Goal: Task Accomplishment & Management: Use online tool/utility

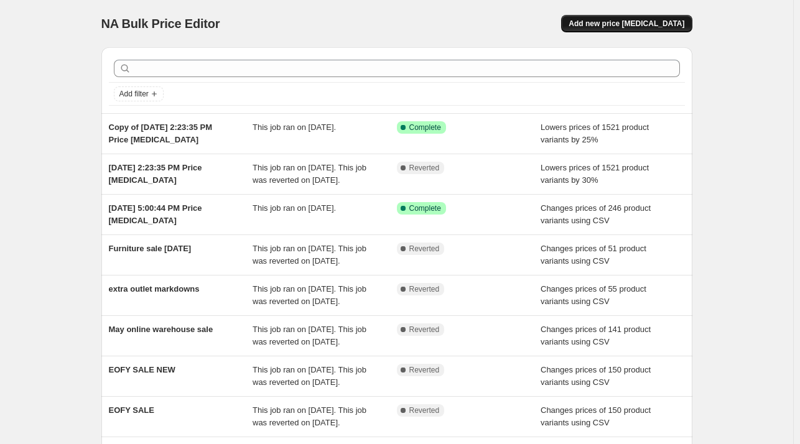
click at [640, 29] on button "Add new price change job" at bounding box center [626, 23] width 131 height 17
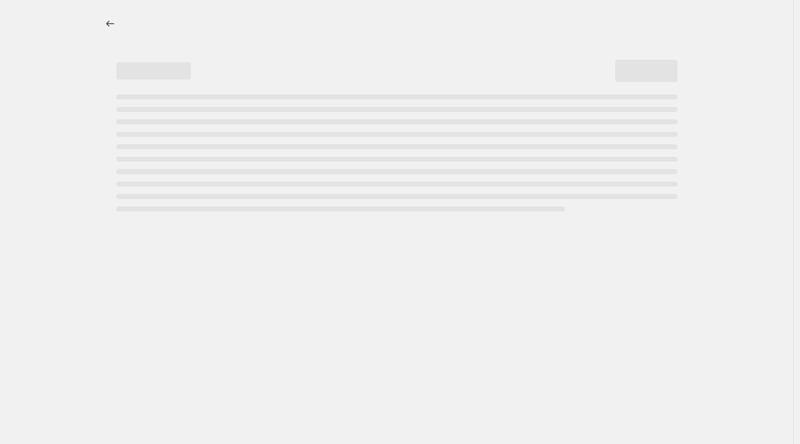
select select "percentage"
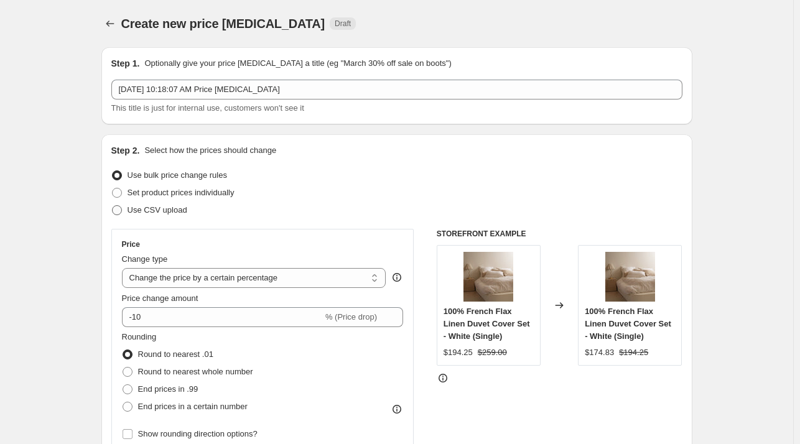
click at [162, 204] on span "Use CSV upload" at bounding box center [157, 210] width 60 height 12
click at [113, 205] on input "Use CSV upload" at bounding box center [112, 205] width 1 height 1
radio input "true"
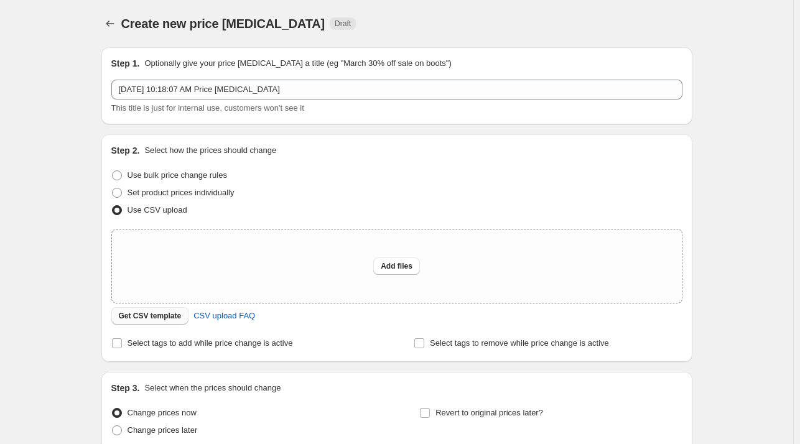
click at [172, 317] on span "Get CSV template" at bounding box center [150, 316] width 63 height 10
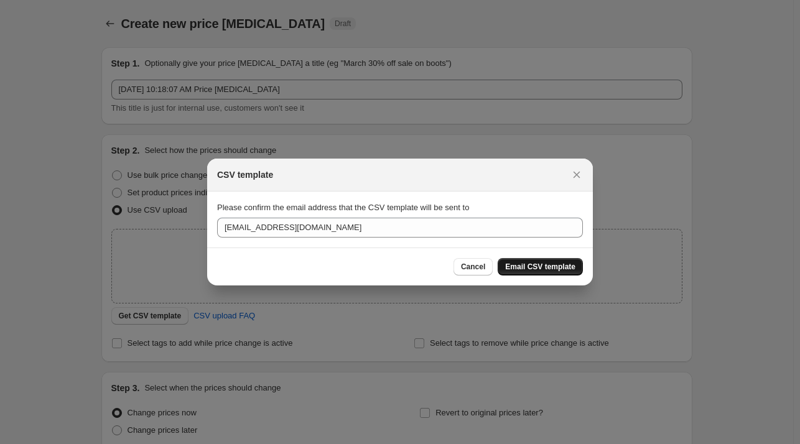
click at [539, 267] on span "Email CSV template" at bounding box center [540, 267] width 70 height 10
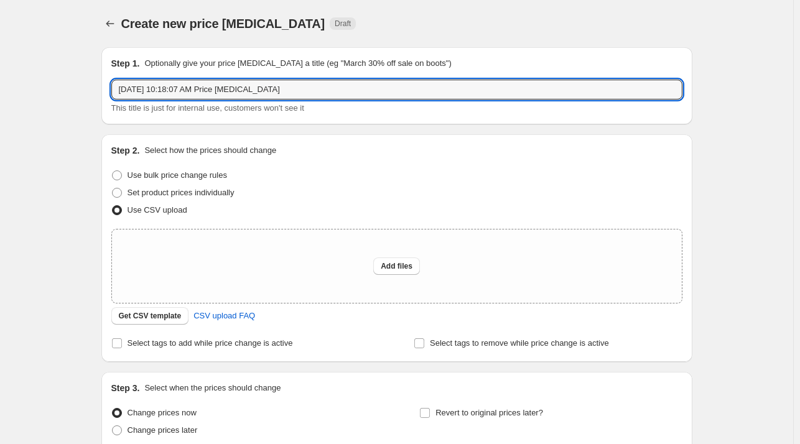
drag, startPoint x: 308, startPoint y: 98, endPoint x: 50, endPoint y: 81, distance: 259.2
click at [50, 81] on div "Create new price change job. This page is ready Create new price change job Dra…" at bounding box center [396, 277] width 793 height 555
type input "ico traders revert price to10%"
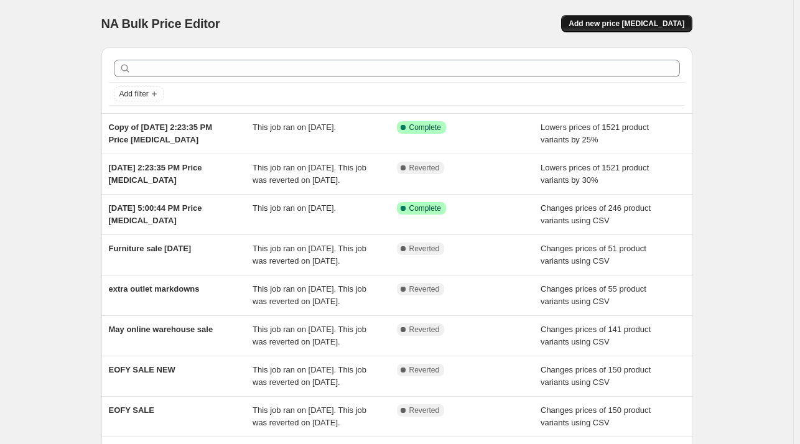
click at [615, 23] on span "Add new price change job" at bounding box center [626, 24] width 116 height 10
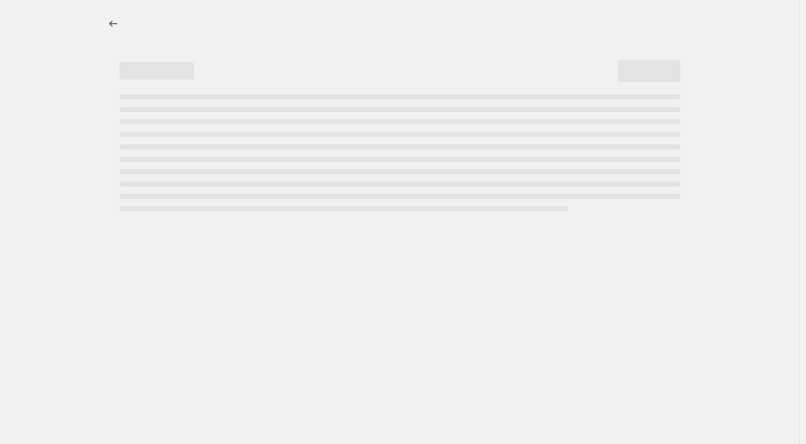
select select "percentage"
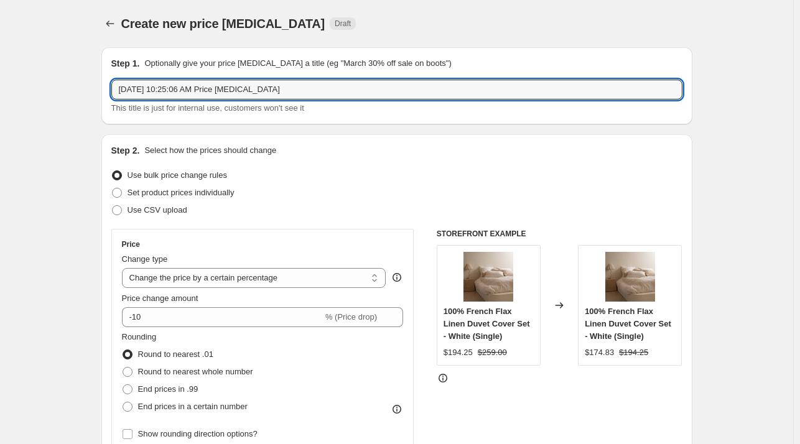
drag, startPoint x: 303, startPoint y: 88, endPoint x: -29, endPoint y: 86, distance: 331.4
click at [0, 86] on html "Home Settings Plans Skip to content Create new price change job. This page is r…" at bounding box center [400, 222] width 800 height 444
type input "ICO TRADERS REVERT TO 10%"
click at [132, 214] on span "Use CSV upload" at bounding box center [157, 209] width 60 height 9
click at [113, 206] on input "Use CSV upload" at bounding box center [112, 205] width 1 height 1
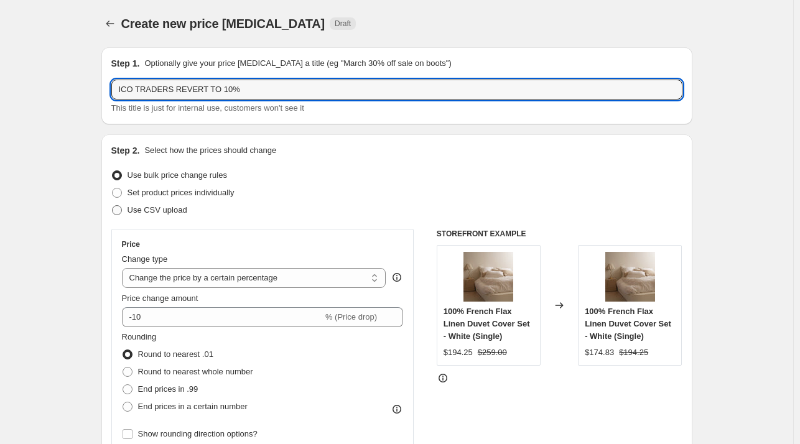
radio input "true"
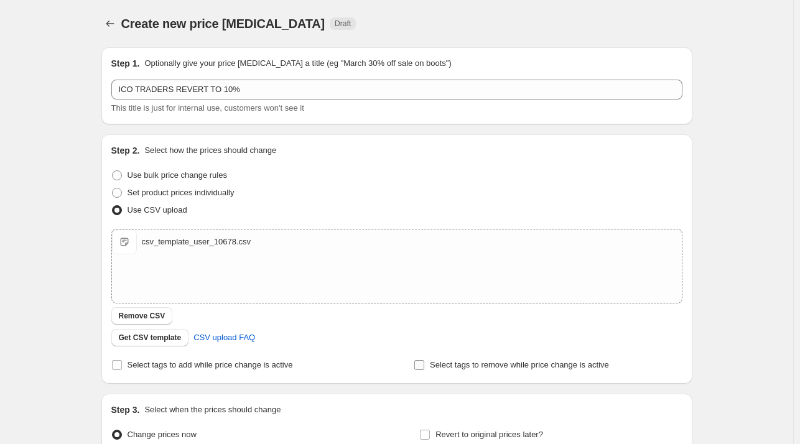
scroll to position [132, 0]
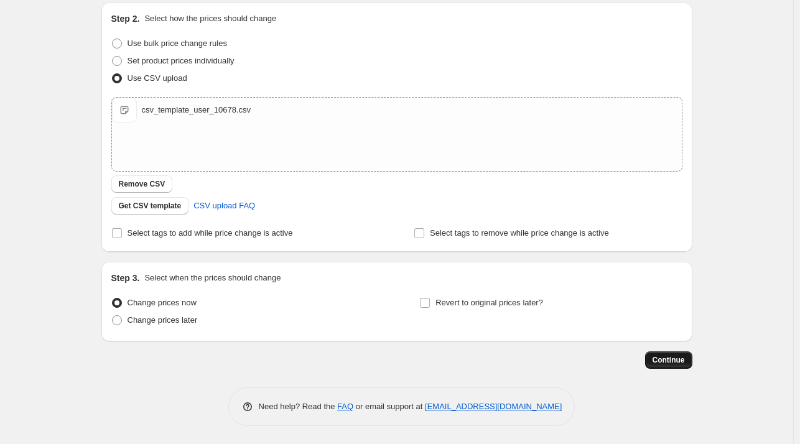
click at [664, 360] on span "Continue" at bounding box center [668, 360] width 32 height 10
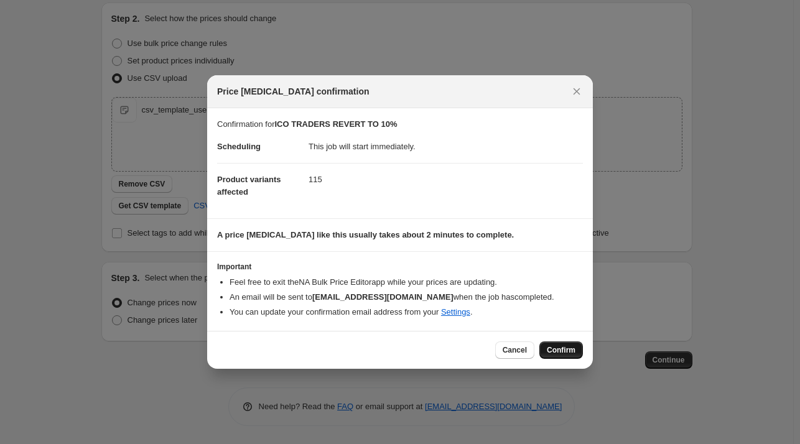
click at [560, 351] on span "Confirm" at bounding box center [561, 350] width 29 height 10
